Goal: Task Accomplishment & Management: Manage account settings

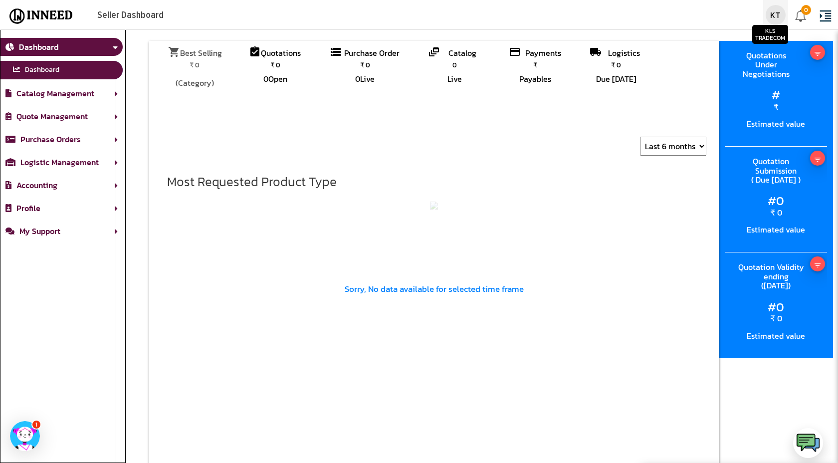
click at [782, 14] on div "KT" at bounding box center [776, 15] width 20 height 20
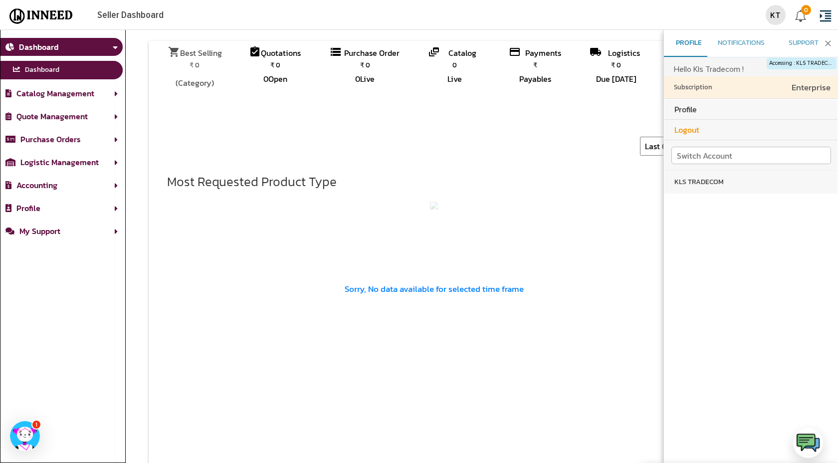
click at [695, 133] on td "Logout" at bounding box center [756, 130] width 163 height 20
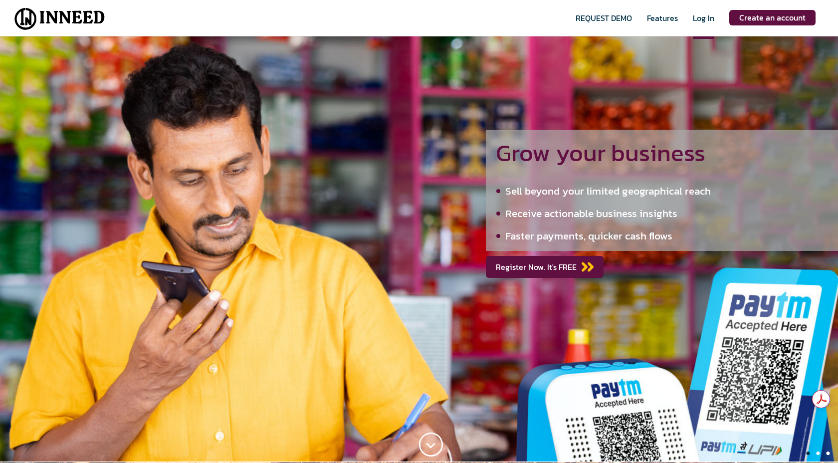
type input "[EMAIL_ADDRESS][DOMAIN_NAME]"
click at [706, 19] on span "Log In" at bounding box center [703, 25] width 21 height 27
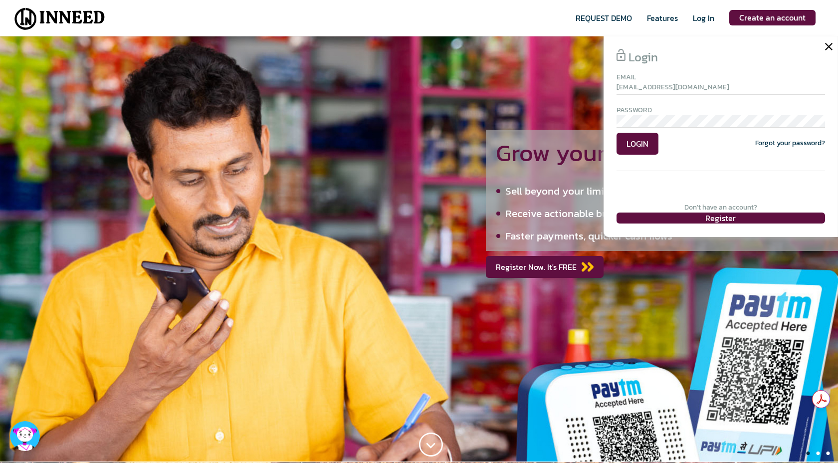
click at [685, 85] on input "[EMAIL_ADDRESS][DOMAIN_NAME]" at bounding box center [721, 88] width 209 height 12
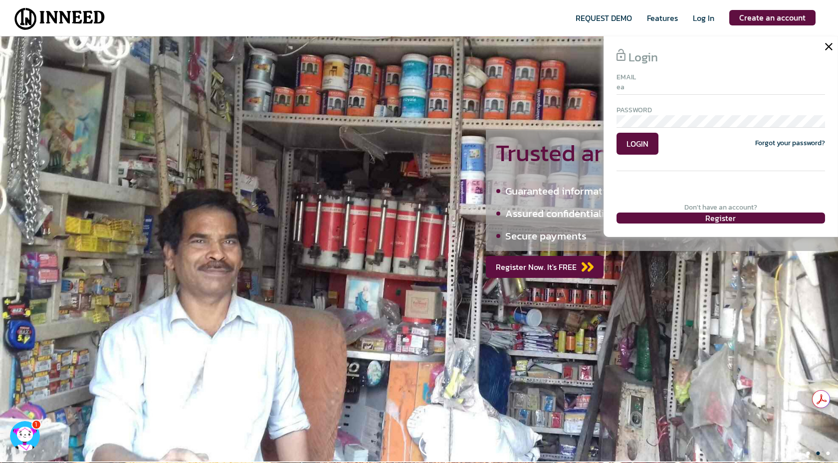
type input "e"
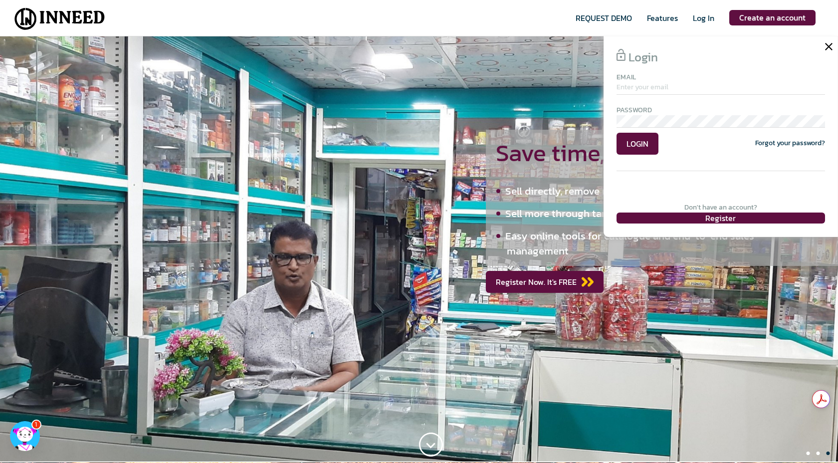
type input "v"
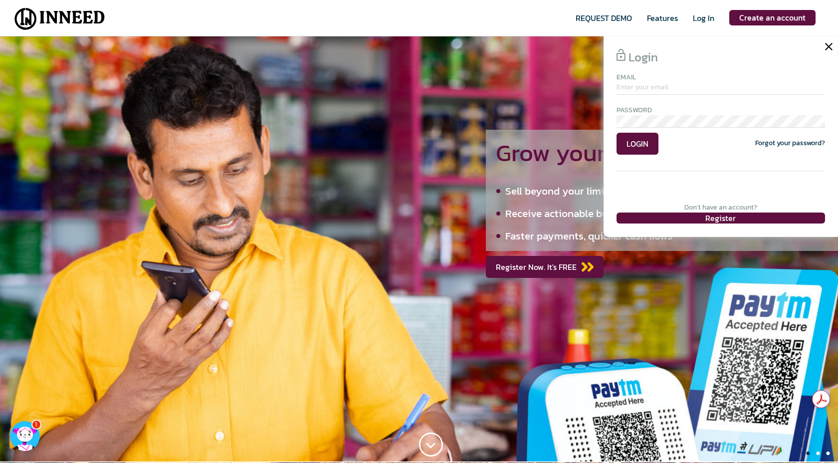
paste input "[EMAIL_ADDRESS][DOMAIN_NAME]"
type input "[EMAIL_ADDRESS][DOMAIN_NAME]"
click at [674, 113] on div "Password" at bounding box center [721, 110] width 209 height 10
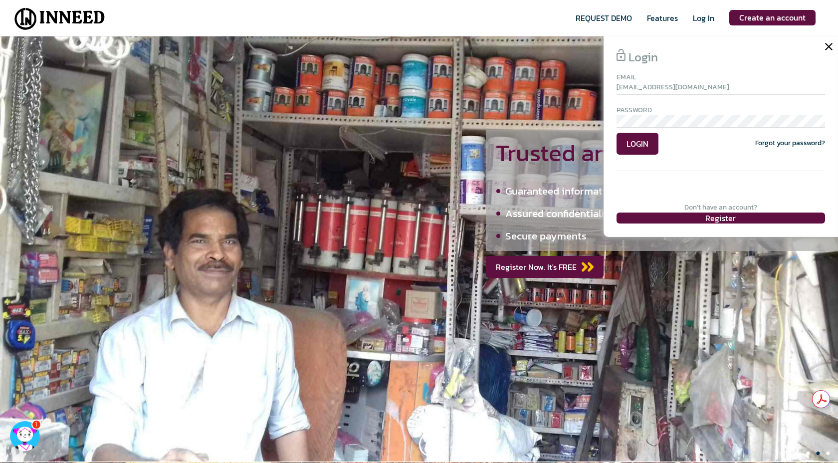
click at [709, 89] on input "[EMAIL_ADDRESS][DOMAIN_NAME]" at bounding box center [721, 88] width 209 height 12
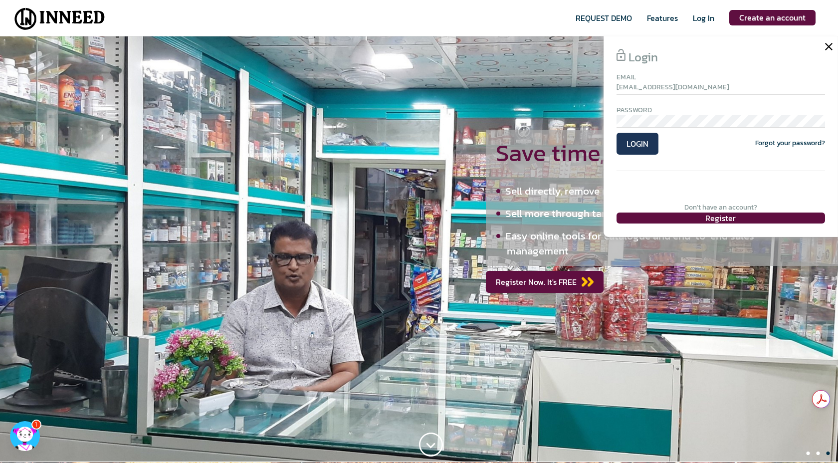
click at [635, 149] on span "LOGIN" at bounding box center [638, 144] width 42 height 22
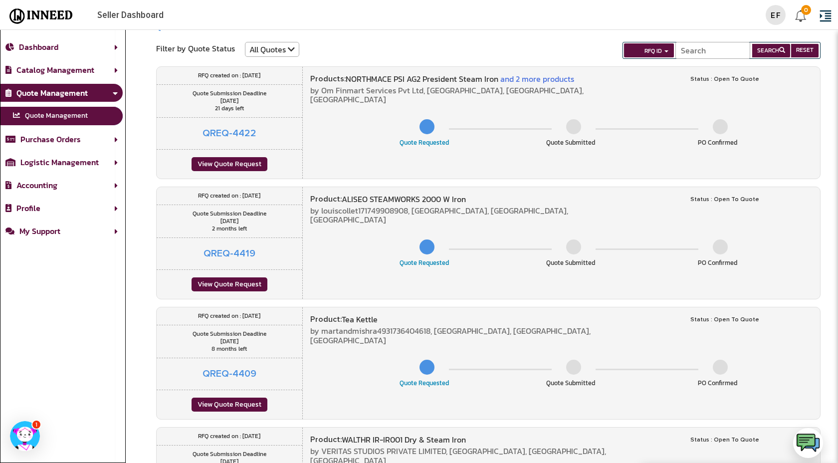
scroll to position [23, 0]
click at [214, 169] on div "View Quote Request" at bounding box center [230, 164] width 76 height 14
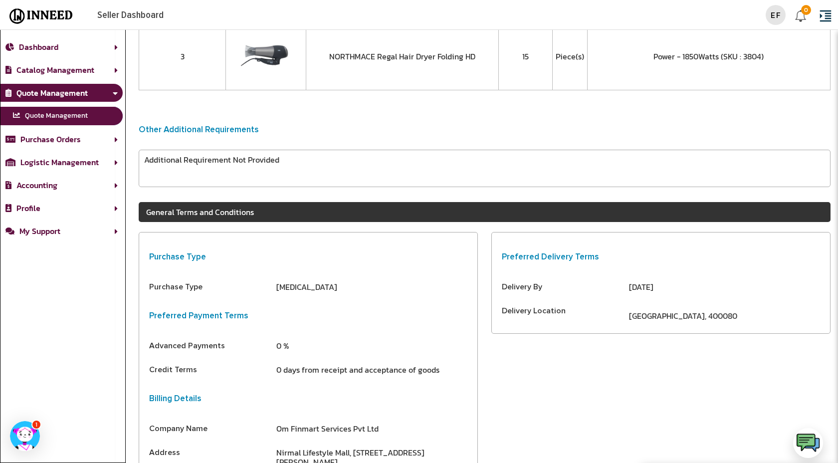
scroll to position [278, 0]
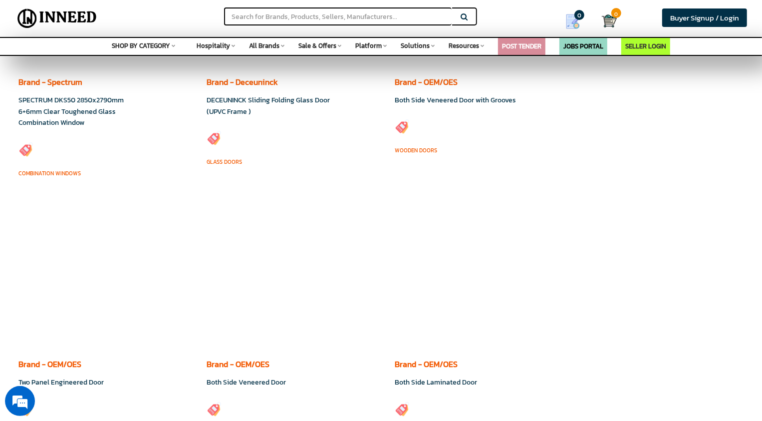
scroll to position [3485, 0]
